Goal: Find specific page/section: Find specific page/section

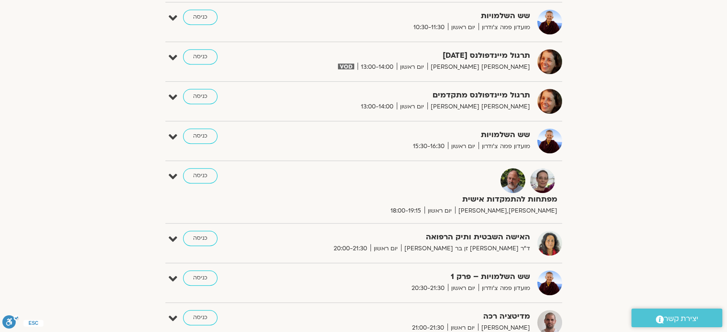
scroll to position [717, 0]
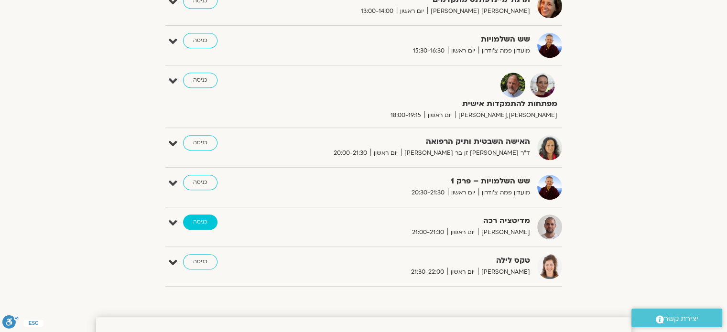
click at [197, 221] on link "כניסה" at bounding box center [200, 222] width 34 height 15
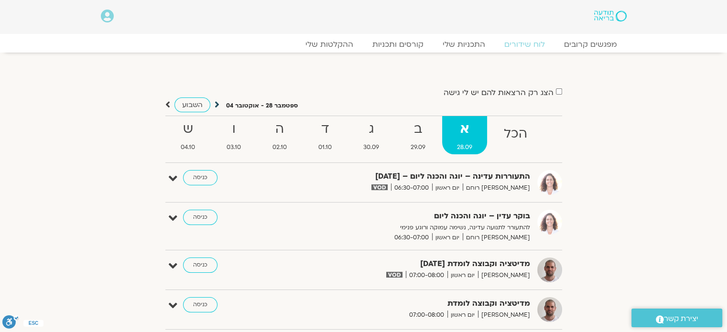
click at [215, 104] on icon at bounding box center [217, 105] width 5 height 10
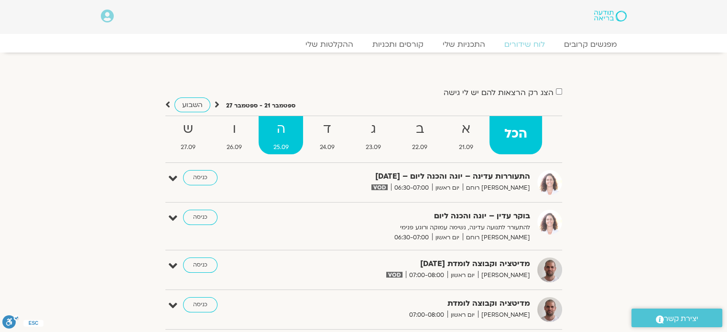
click at [278, 135] on strong "ה" at bounding box center [280, 129] width 44 height 22
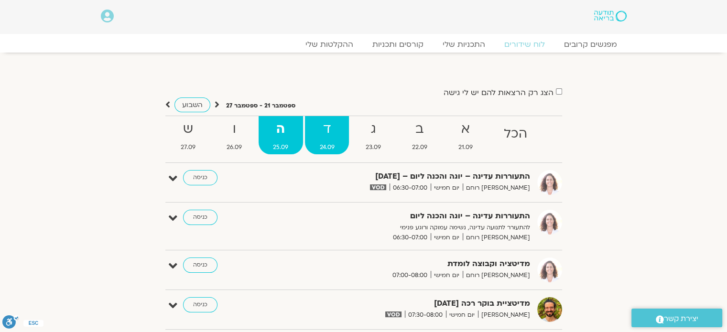
click at [329, 147] on span "24.09" at bounding box center [327, 147] width 44 height 10
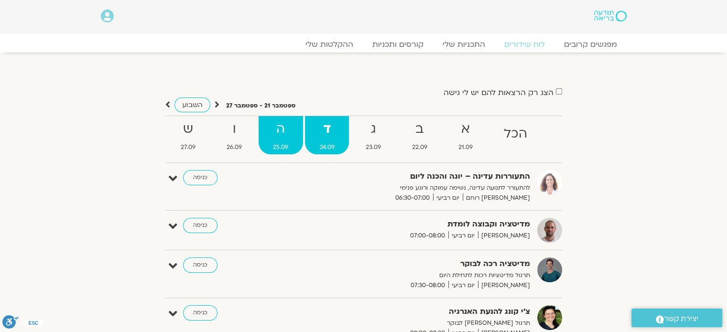
click at [277, 137] on strong "ה" at bounding box center [280, 129] width 44 height 22
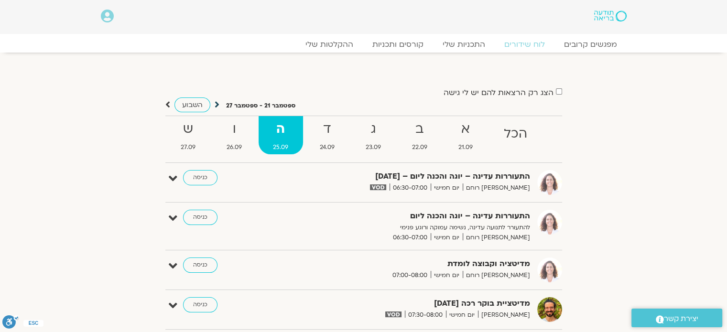
click at [217, 103] on icon at bounding box center [217, 105] width 5 height 10
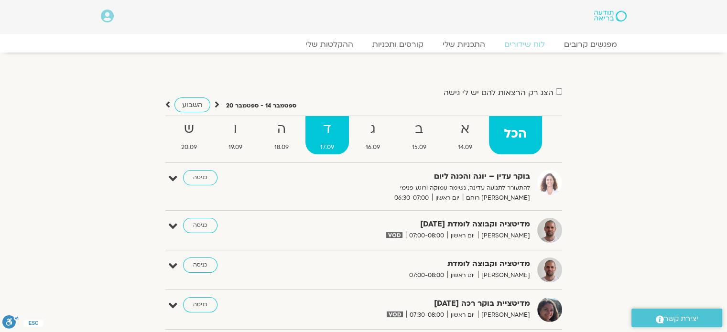
click at [334, 139] on strong "ד" at bounding box center [326, 129] width 43 height 22
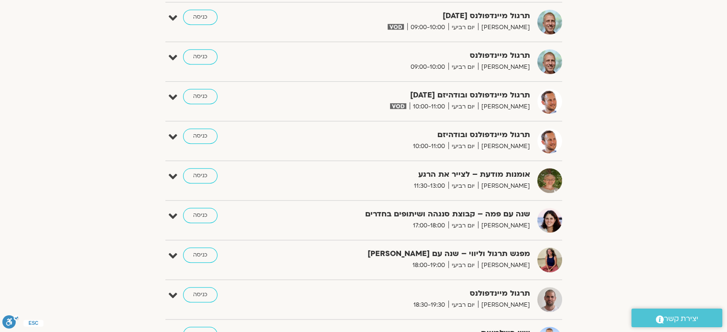
scroll to position [765, 0]
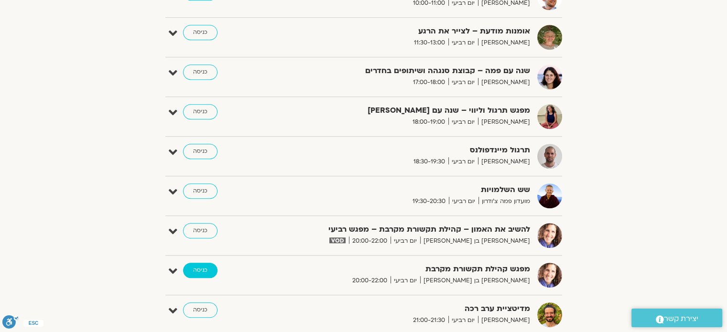
click at [206, 268] on link "כניסה" at bounding box center [200, 270] width 34 height 15
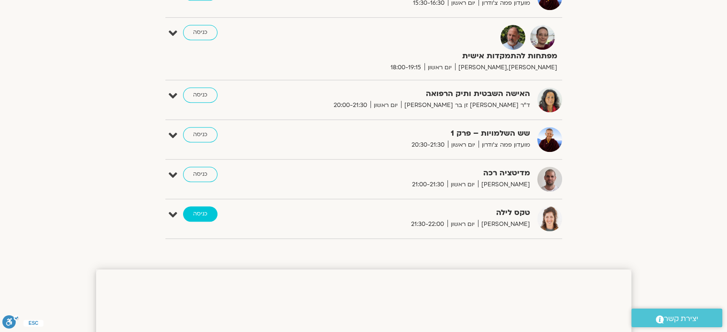
click at [204, 212] on link "כניסה" at bounding box center [200, 213] width 34 height 15
